Goal: Information Seeking & Learning: Learn about a topic

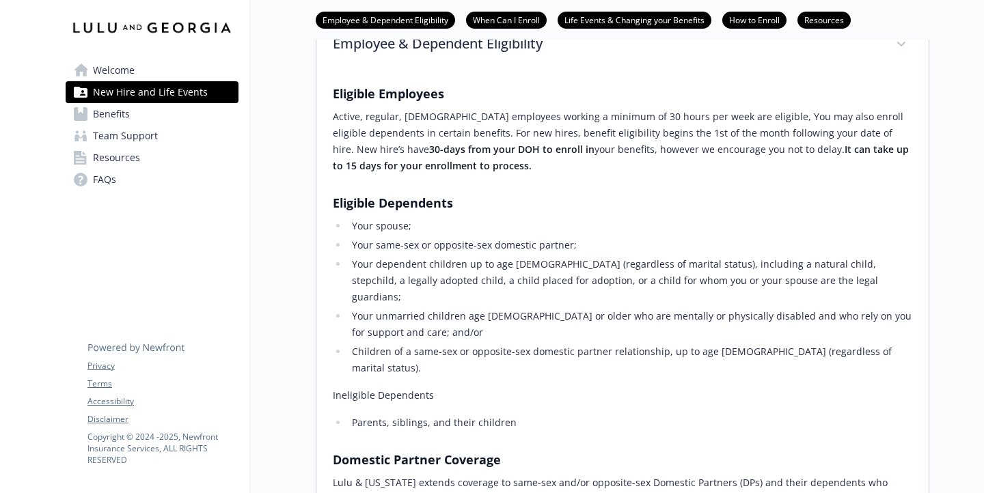
scroll to position [219, 0]
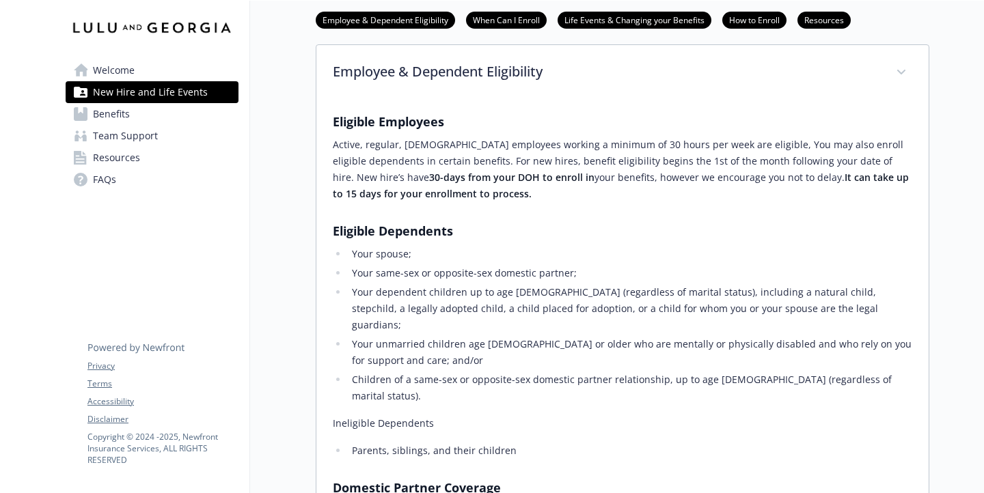
click at [158, 117] on link "Benefits" at bounding box center [152, 114] width 173 height 22
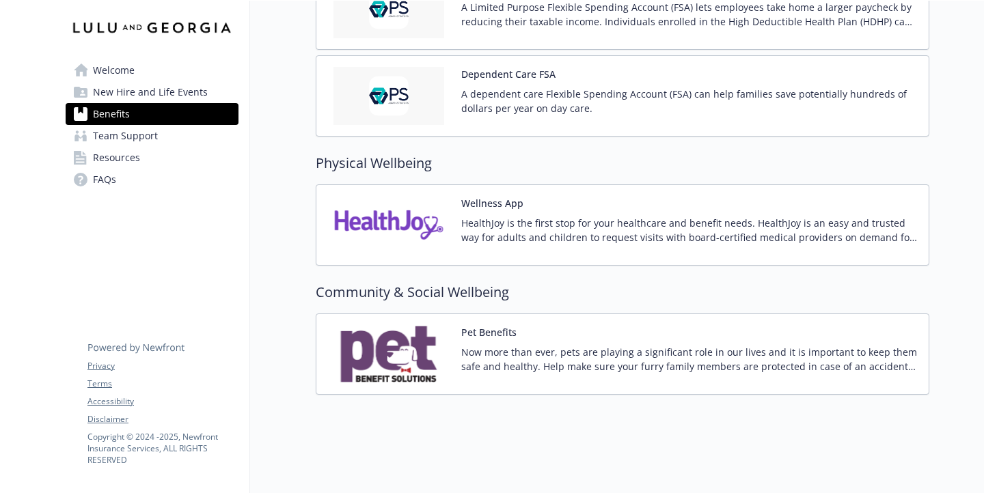
scroll to position [1307, 0]
